Goal: Task Accomplishment & Management: Manage account settings

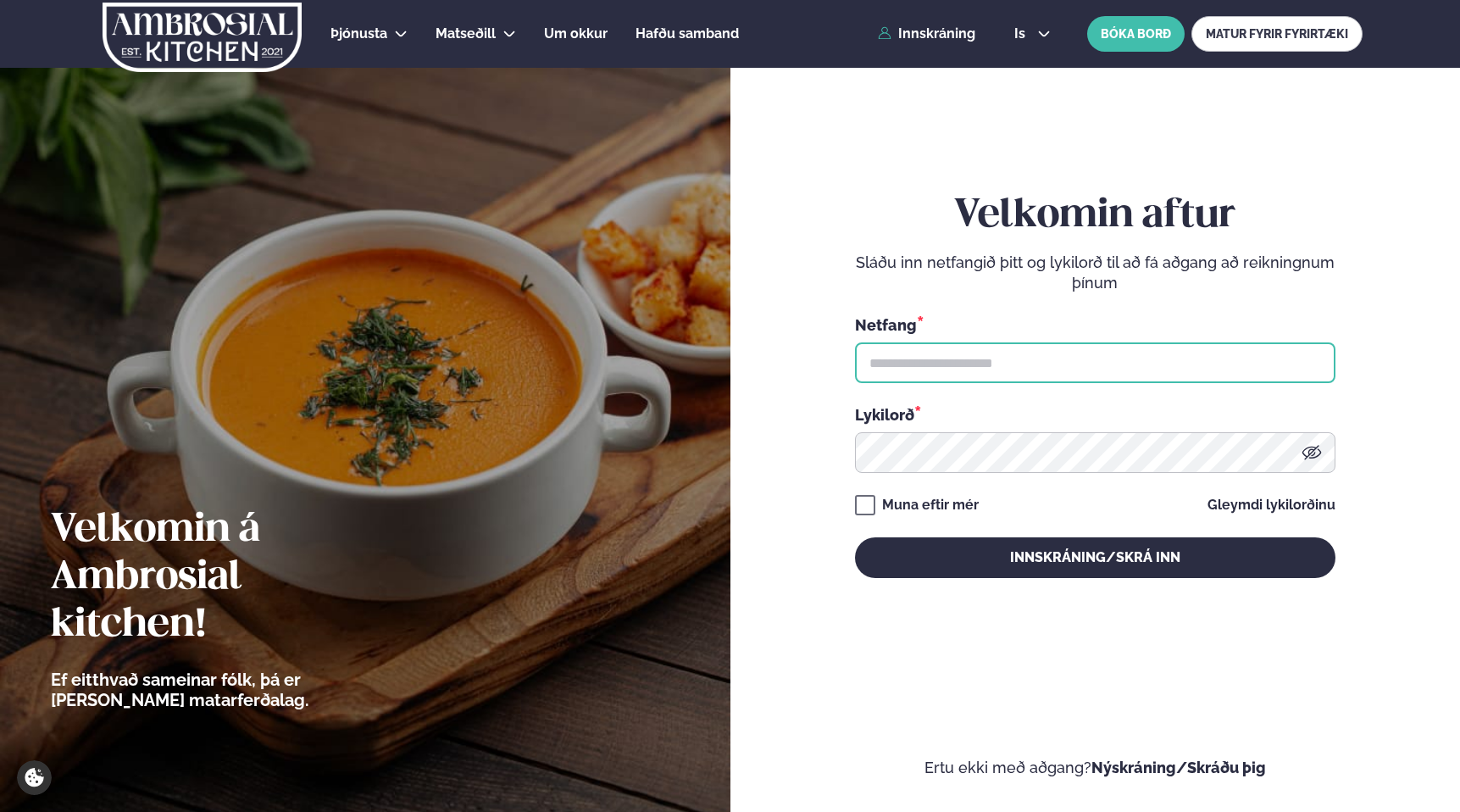
type input "**********"
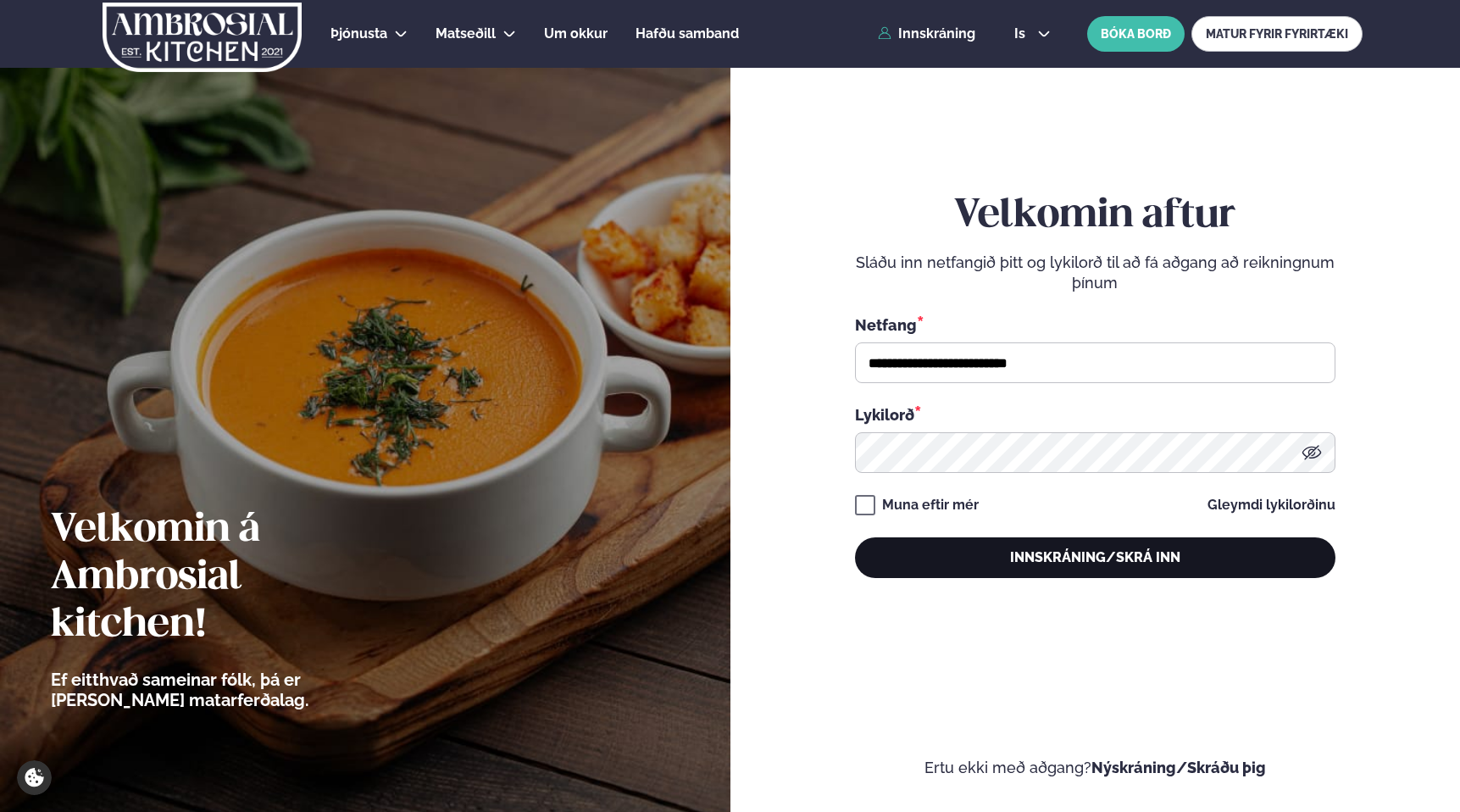
click at [929, 546] on button "Innskráning/Skrá inn" at bounding box center [1095, 557] width 480 height 40
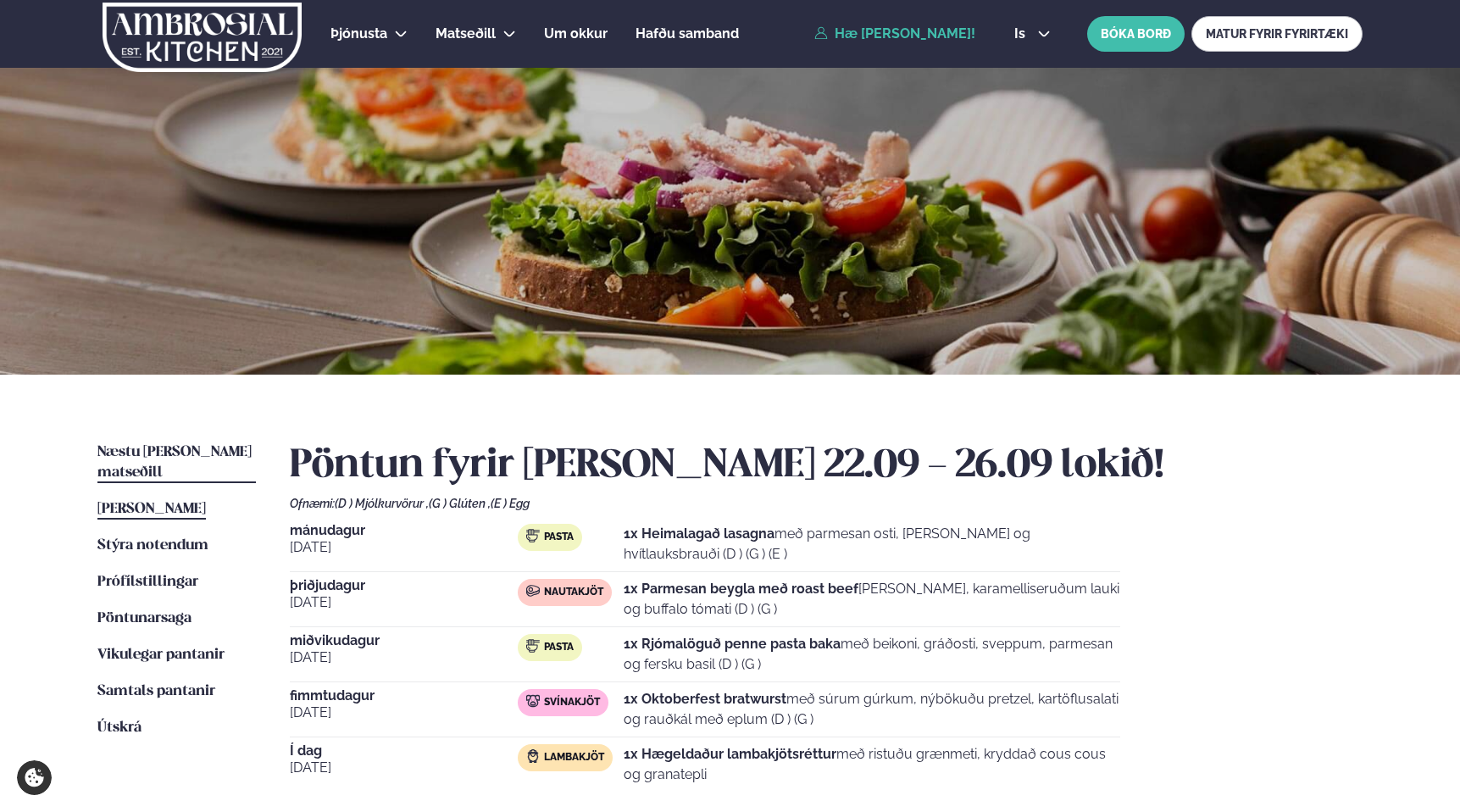
click at [204, 451] on span "Næstu [PERSON_NAME] matseðill" at bounding box center [174, 462] width 154 height 34
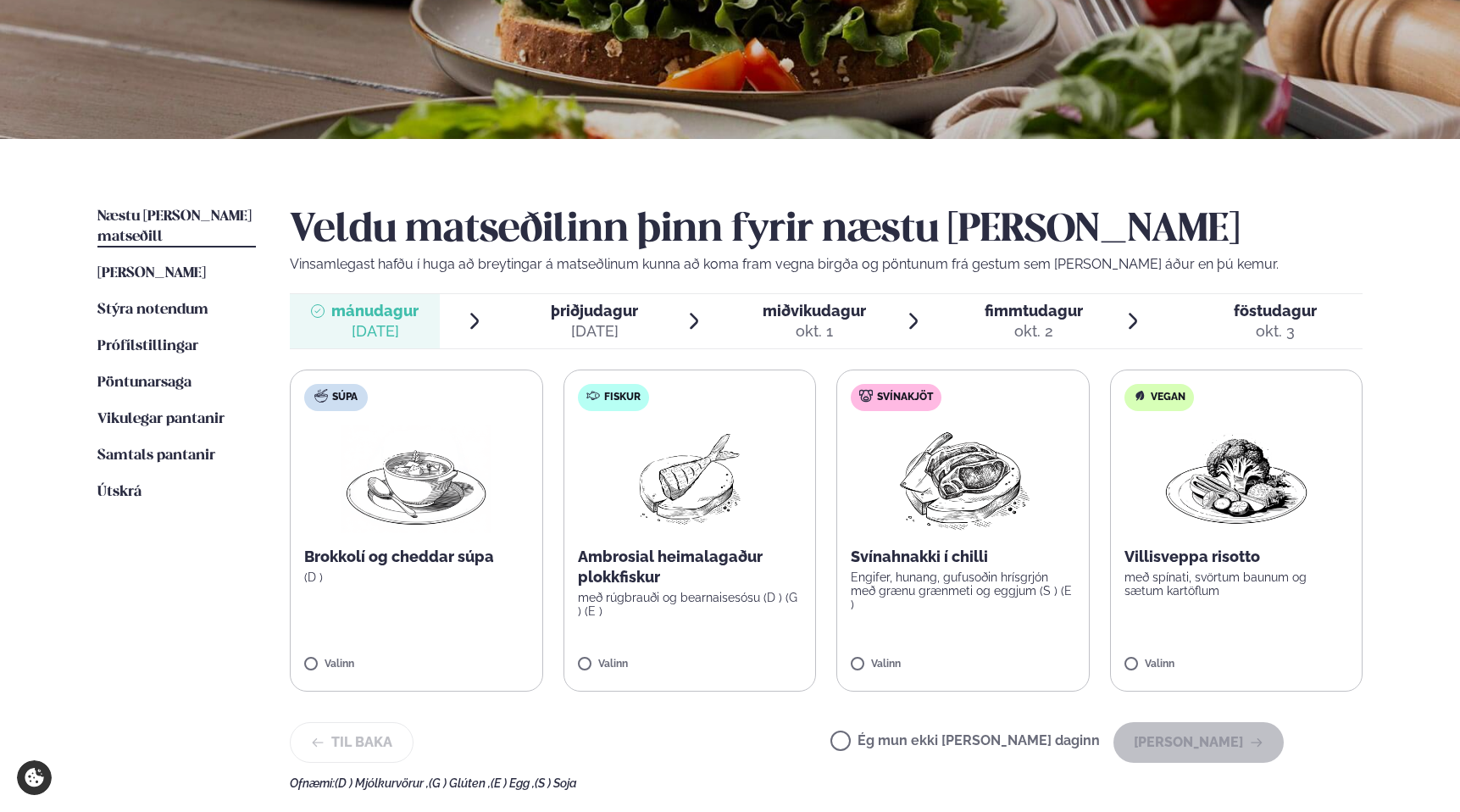
scroll to position [247, 0]
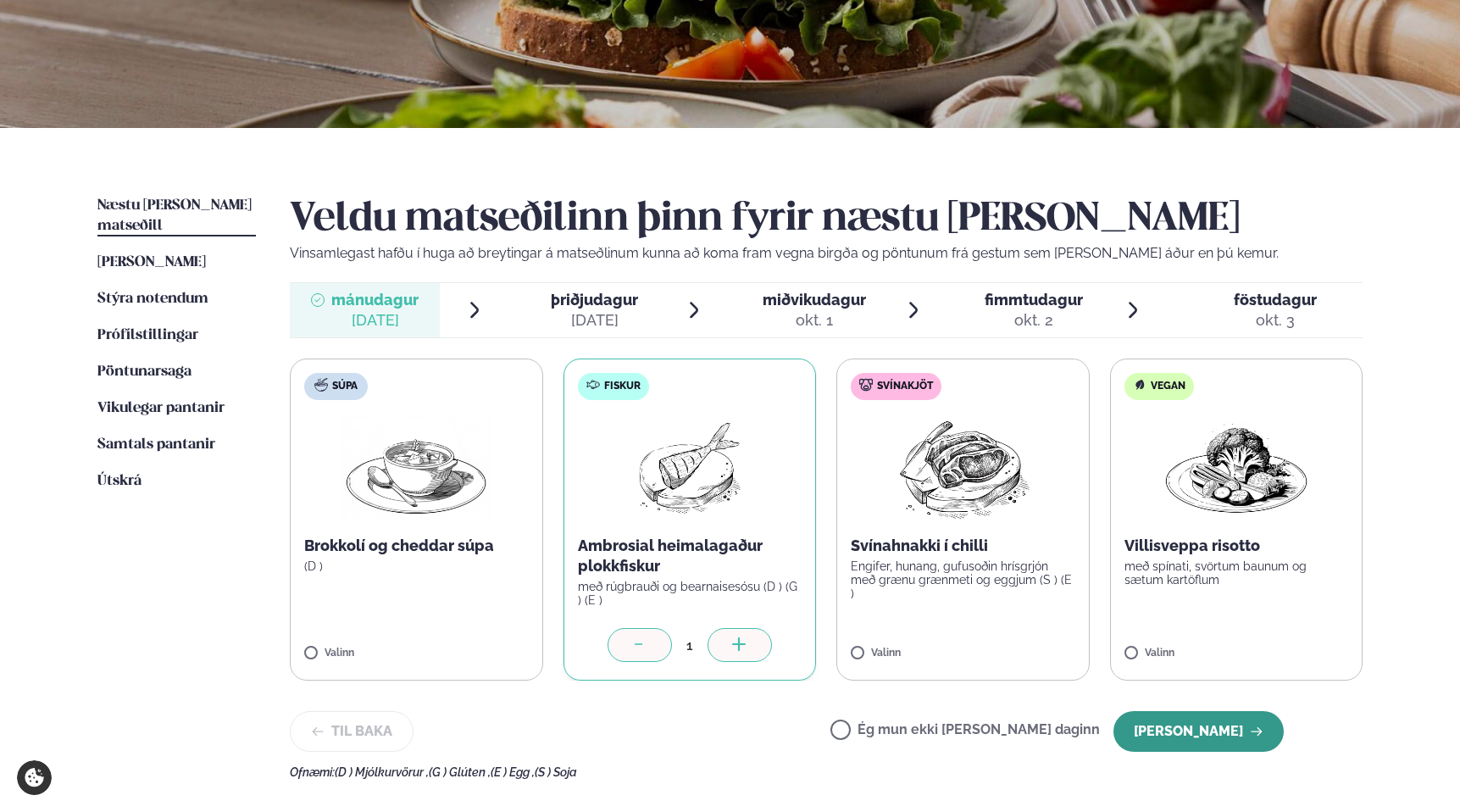
click at [1214, 736] on button "[PERSON_NAME]" at bounding box center [1199, 730] width 170 height 40
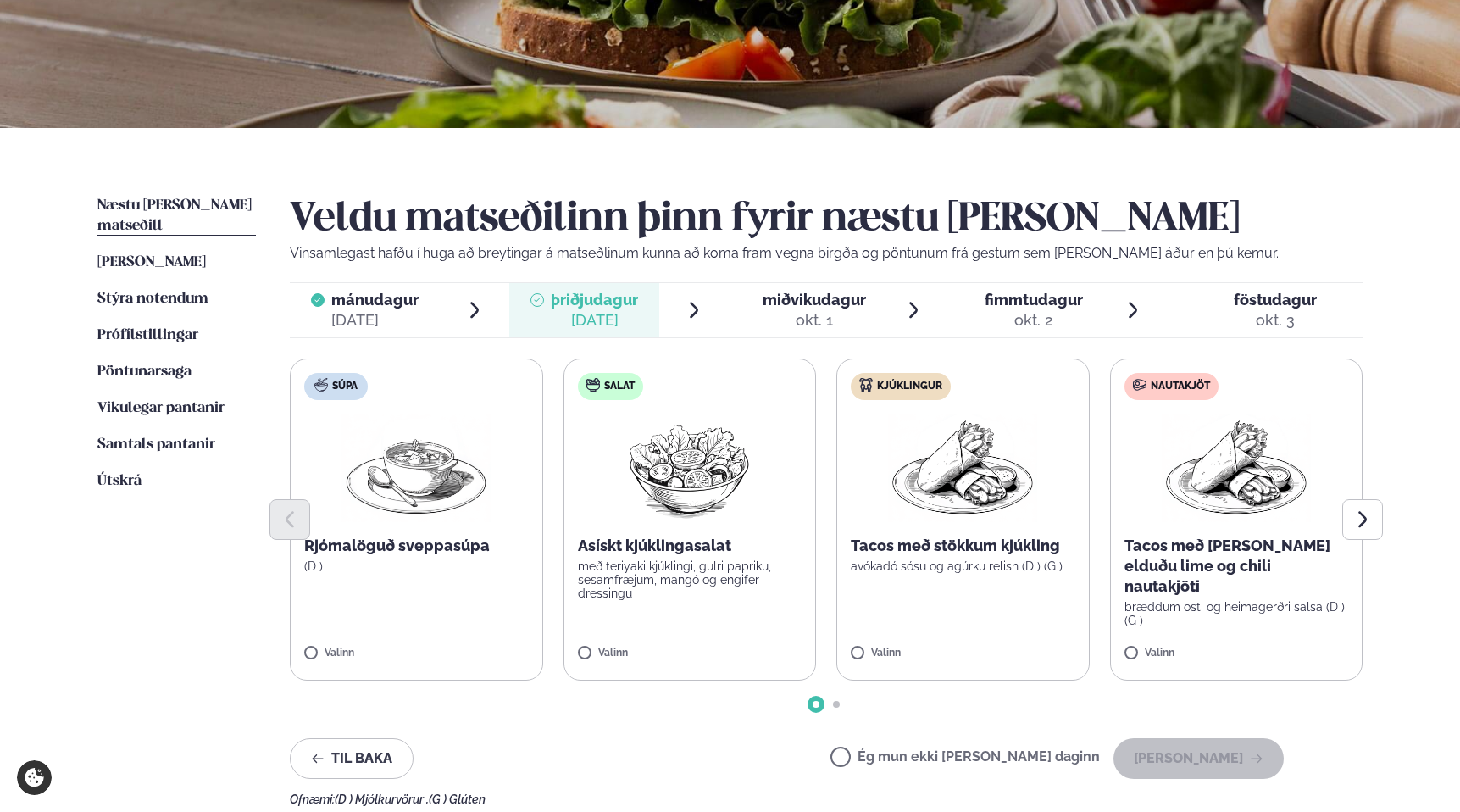
click at [1003, 759] on label "Ég mun ekki [PERSON_NAME] daginn" at bounding box center [965, 759] width 270 height 18
click at [1202, 760] on button "[PERSON_NAME]" at bounding box center [1199, 758] width 170 height 40
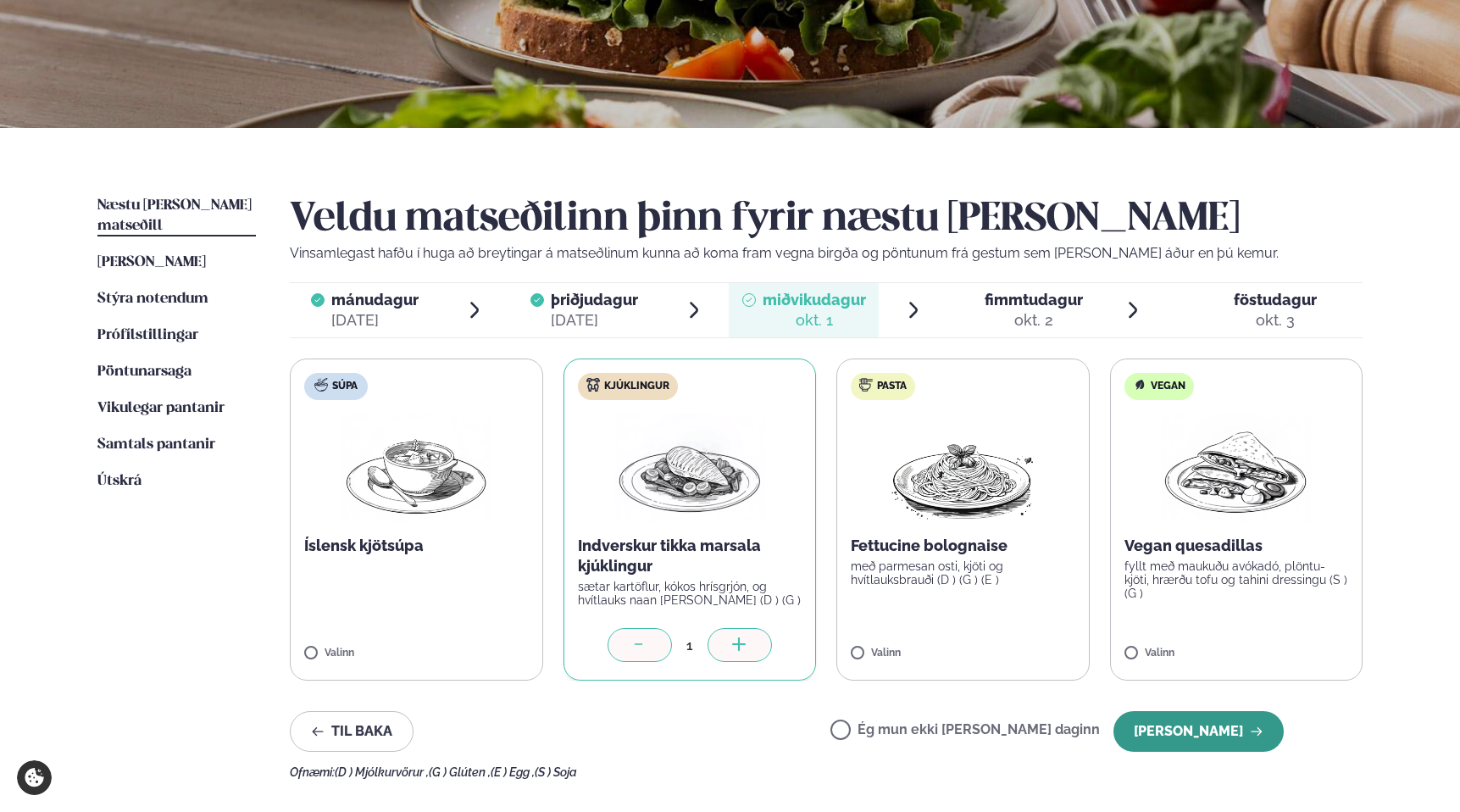
click at [1224, 730] on button "[PERSON_NAME]" at bounding box center [1199, 730] width 170 height 40
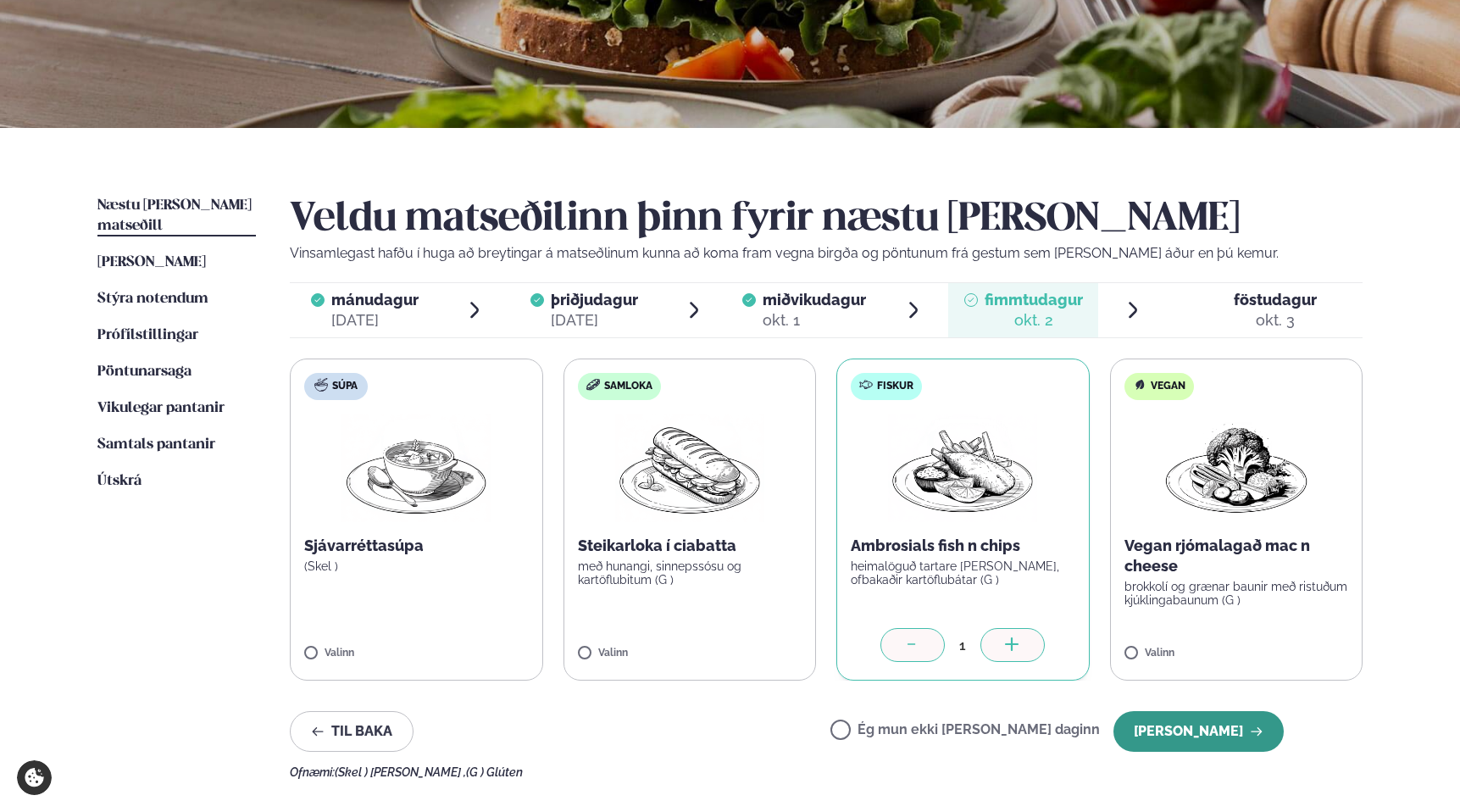
click at [1163, 736] on button "[PERSON_NAME]" at bounding box center [1199, 730] width 170 height 40
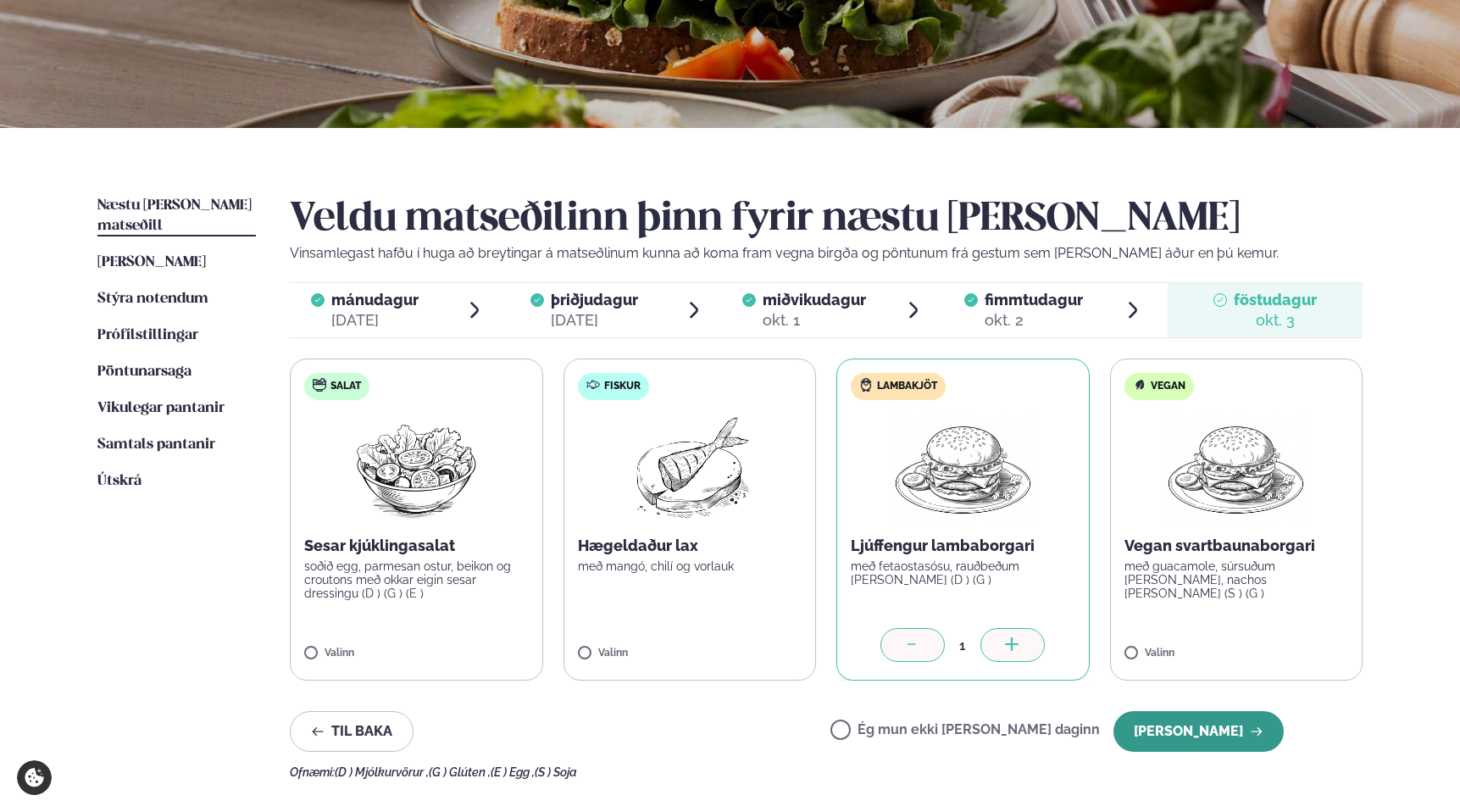
click at [1200, 736] on button "[PERSON_NAME]" at bounding box center [1199, 730] width 170 height 40
